Goal: Transaction & Acquisition: Purchase product/service

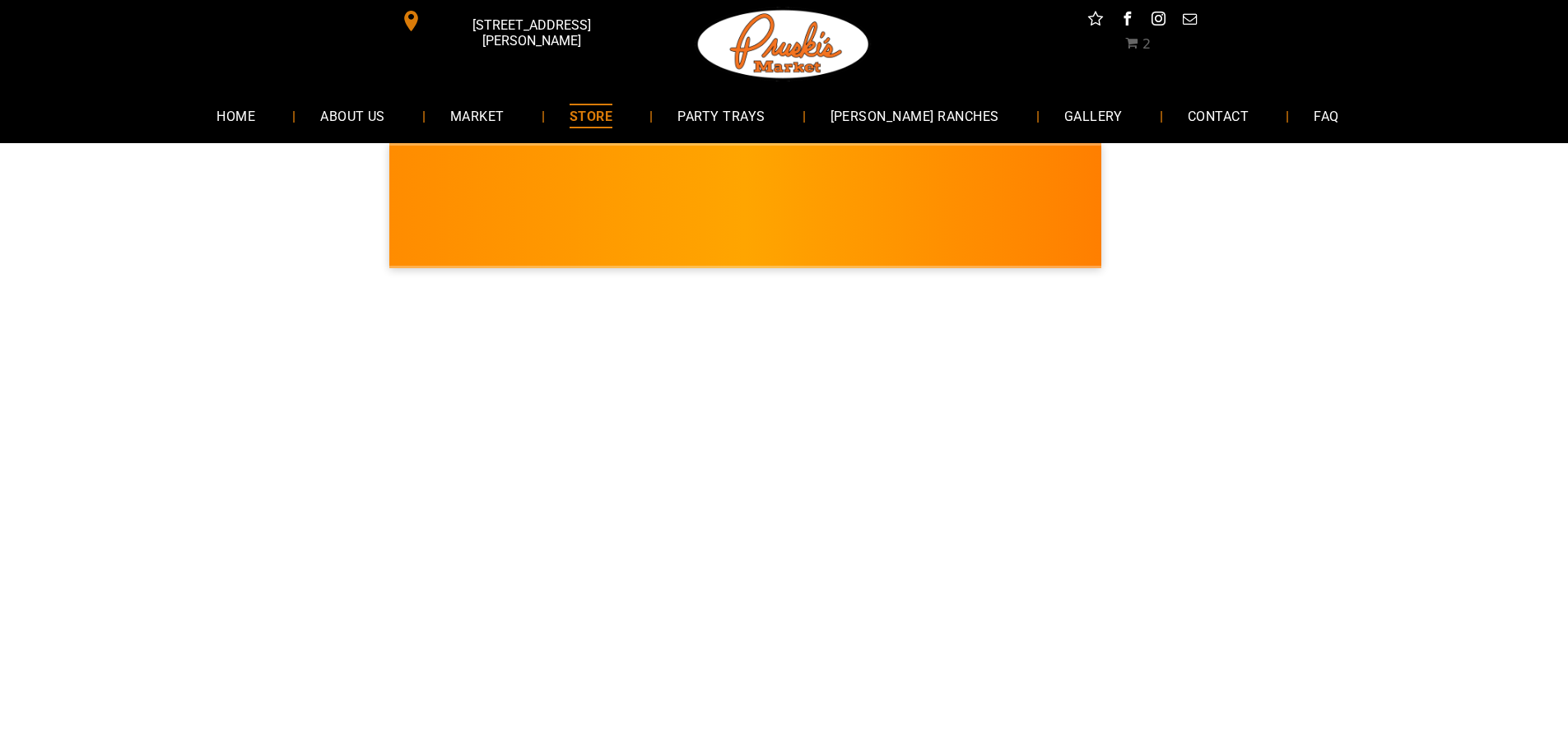
select select "**"
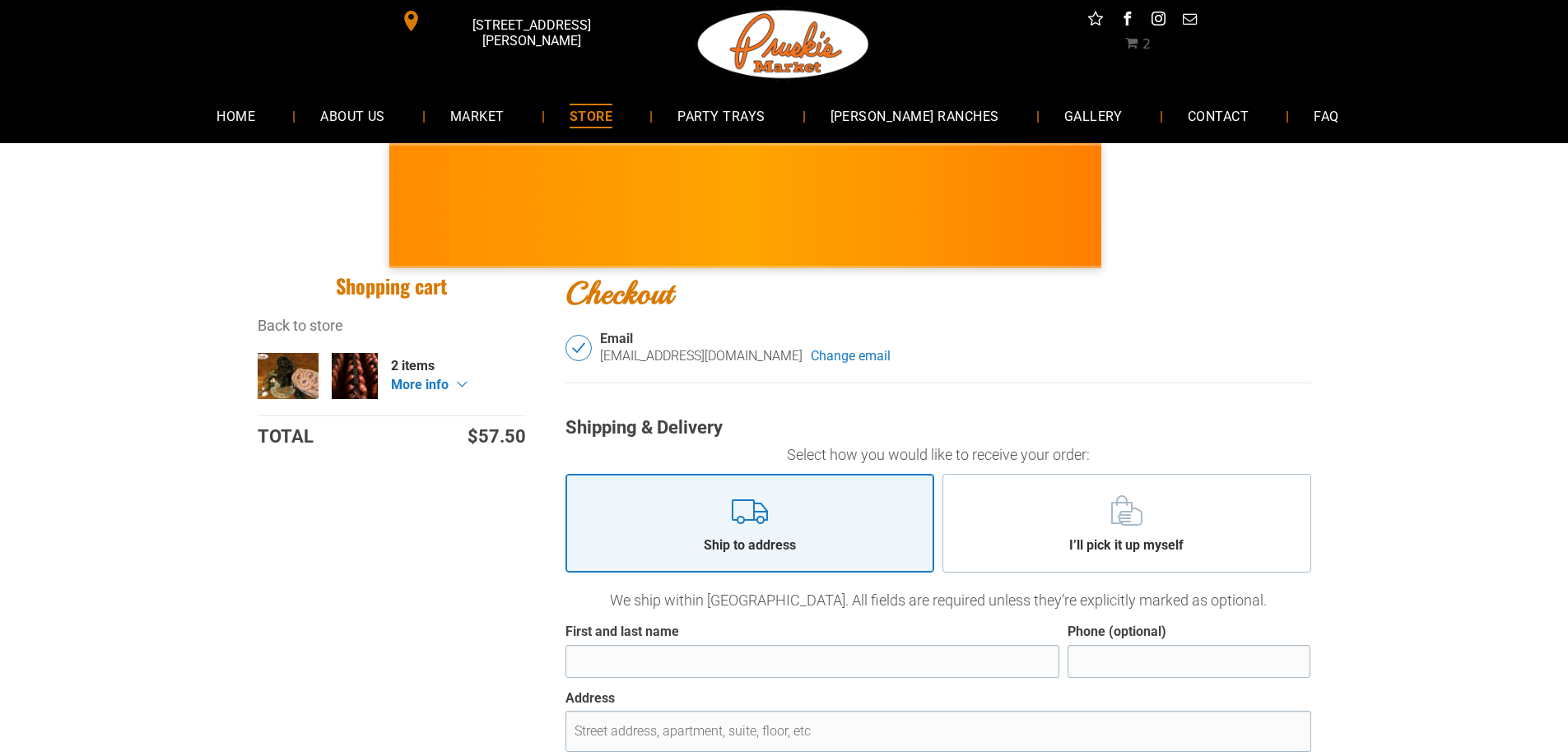
click at [612, 118] on span "STORE" at bounding box center [591, 116] width 43 height 24
